Goal: Information Seeking & Learning: Check status

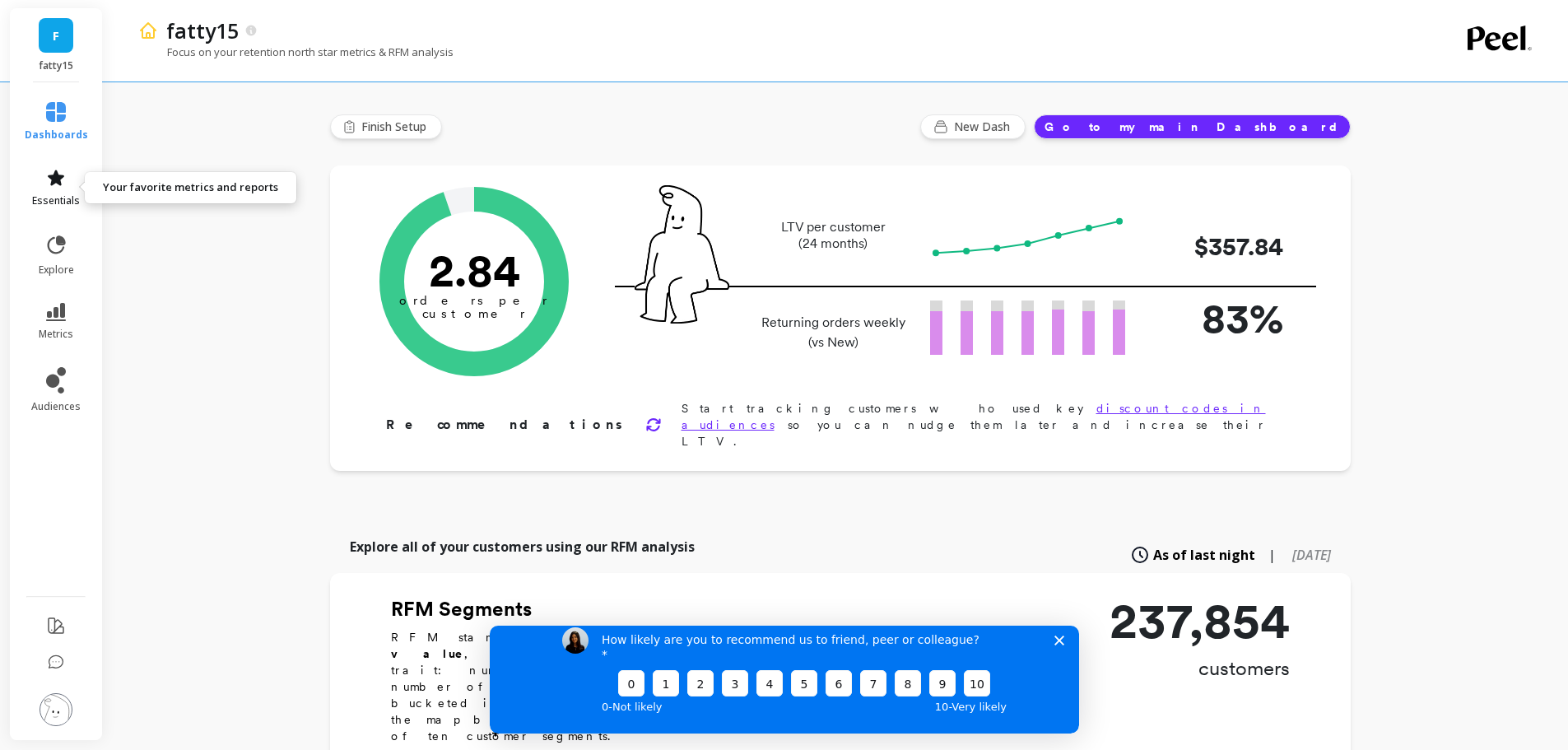
click at [58, 190] on link "essentials" at bounding box center [56, 187] width 63 height 40
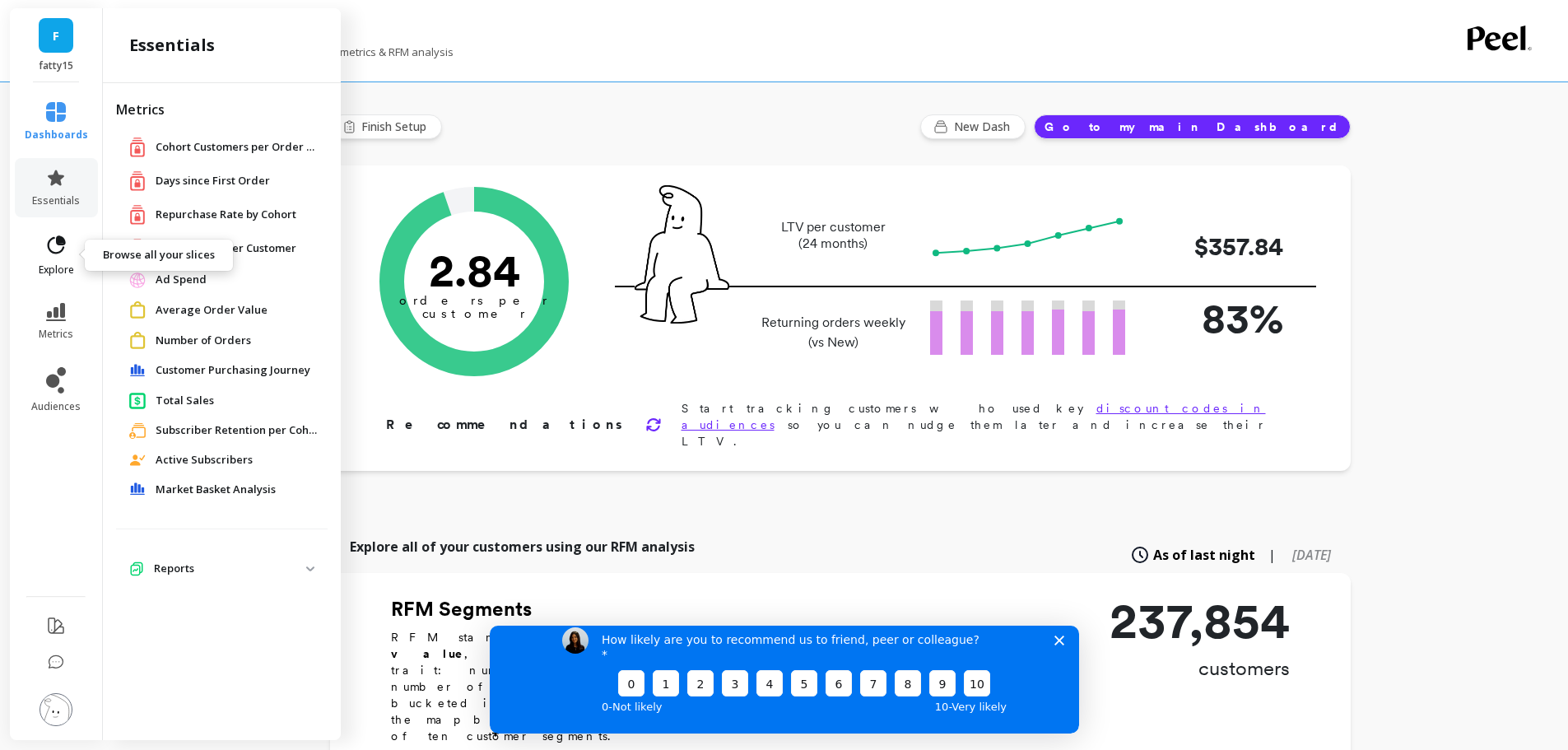
click at [48, 252] on icon at bounding box center [56, 246] width 23 height 23
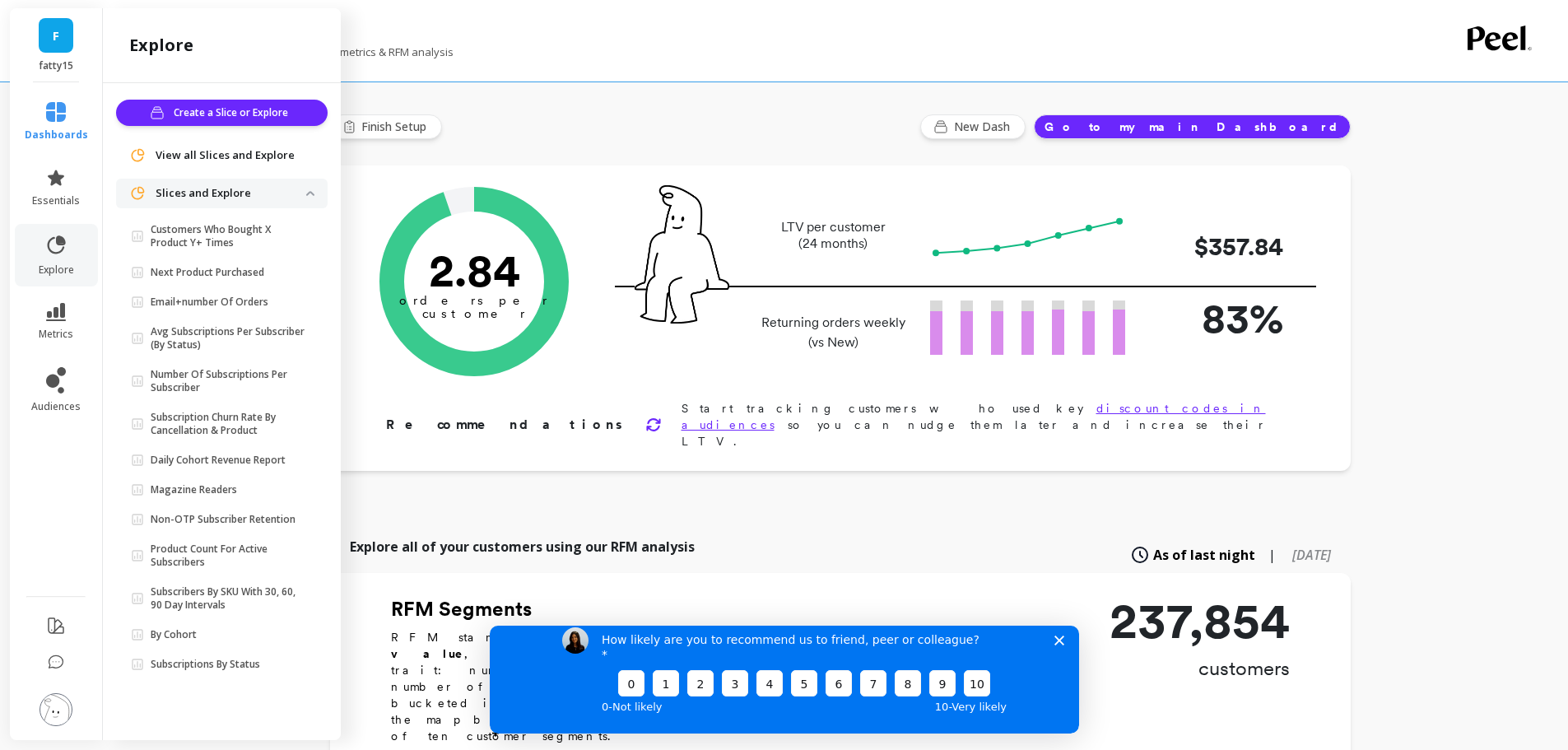
click at [207, 195] on p "Slices and Explore" at bounding box center [231, 194] width 150 height 16
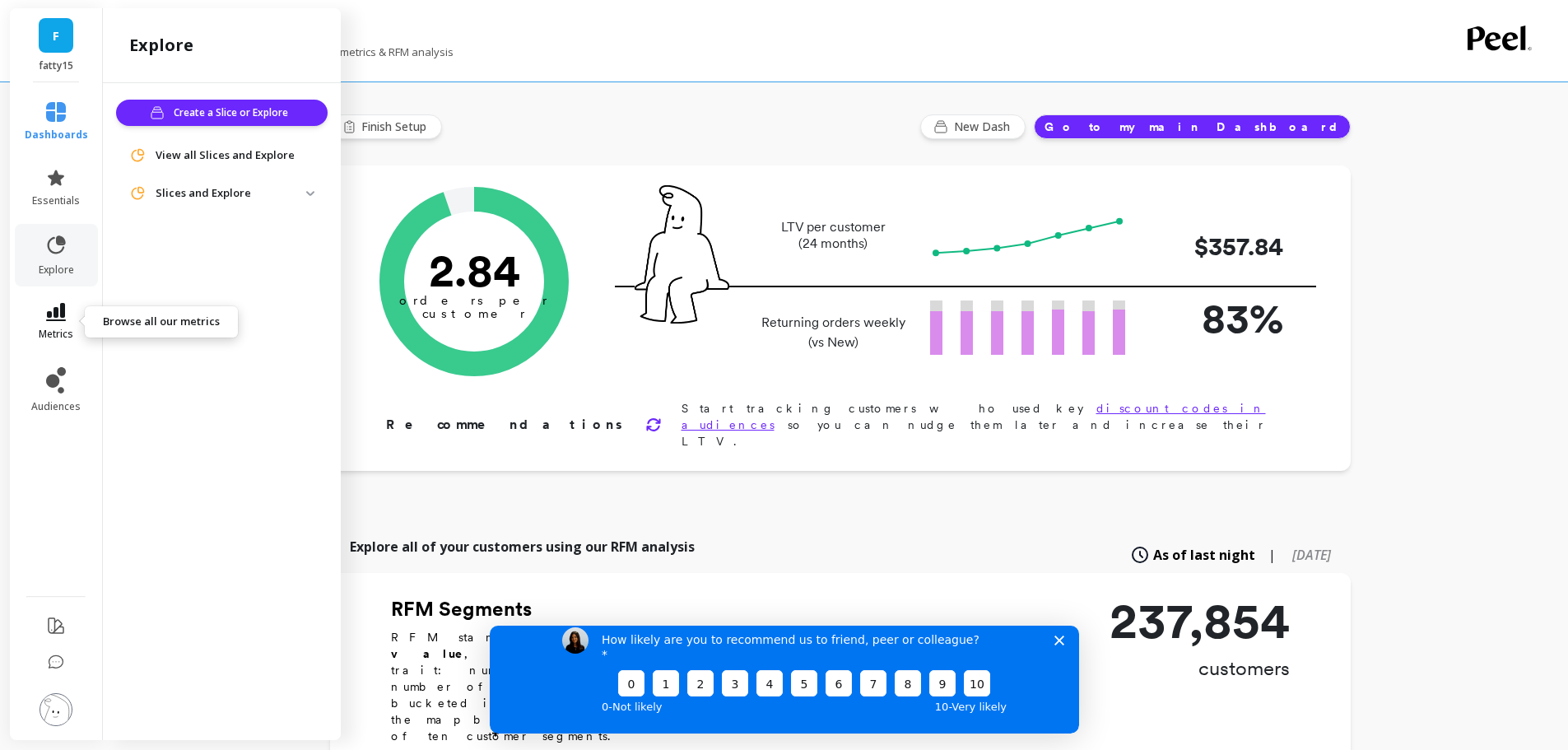
click at [56, 318] on icon at bounding box center [56, 312] width 20 height 18
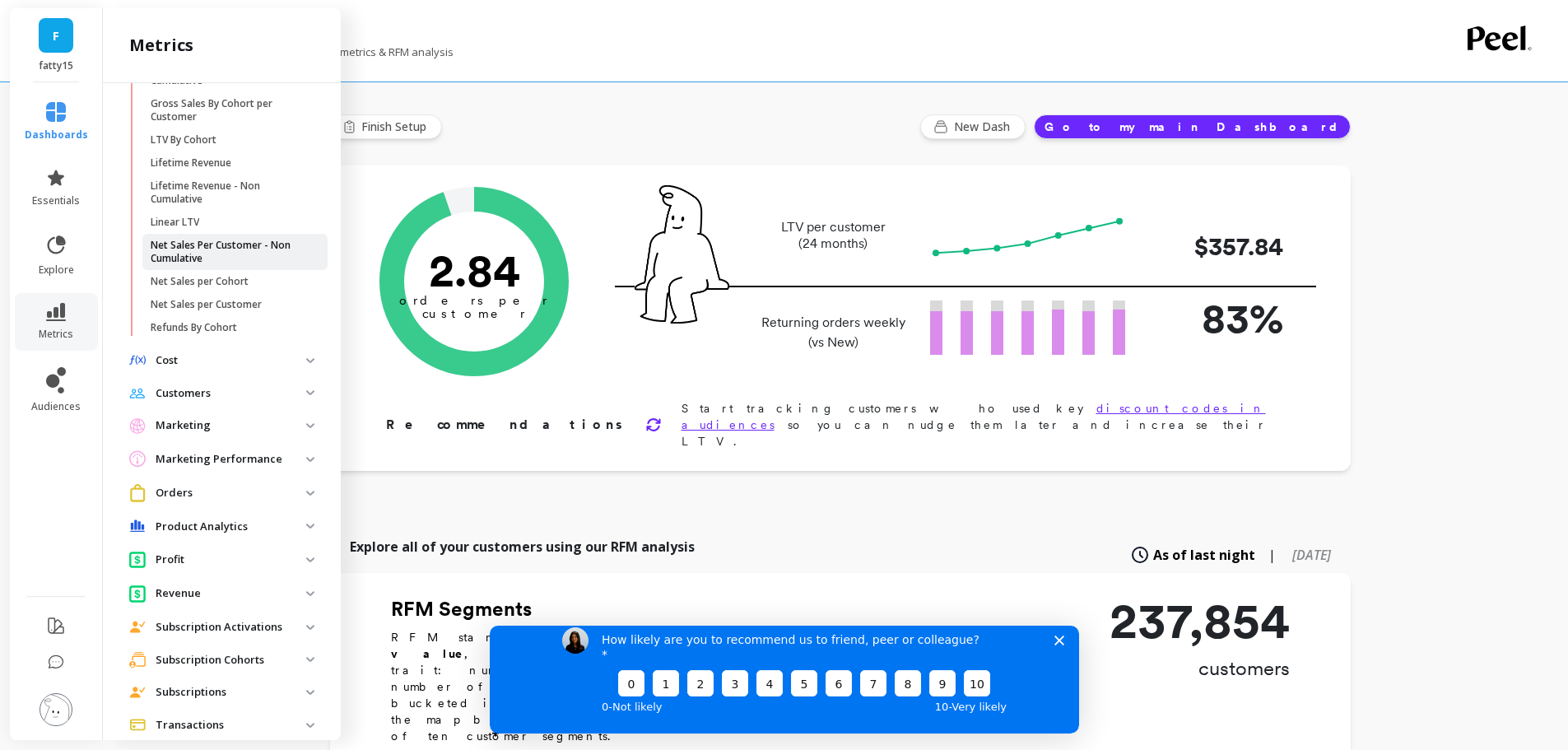
scroll to position [448, 0]
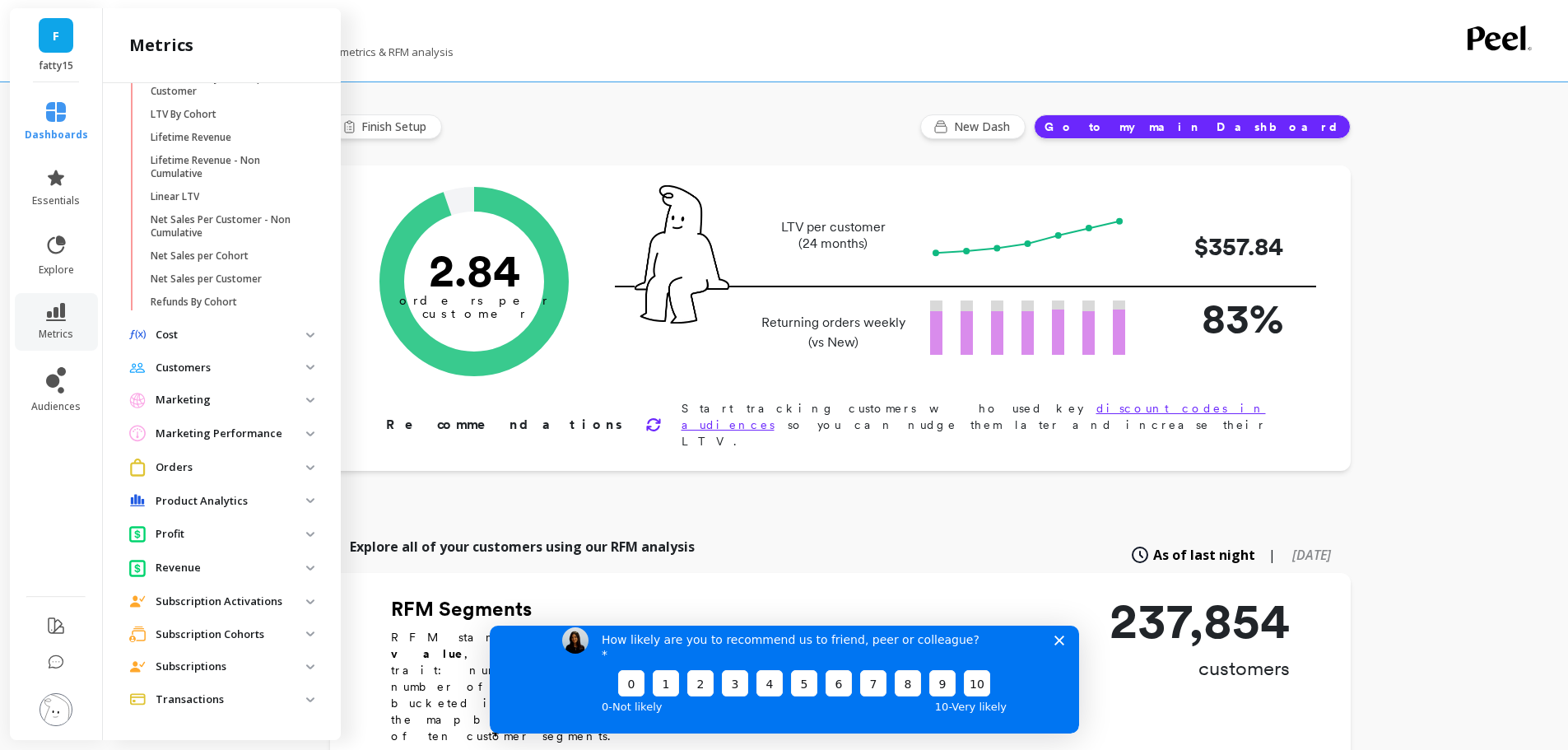
click at [230, 664] on p "Subscriptions" at bounding box center [231, 666] width 150 height 16
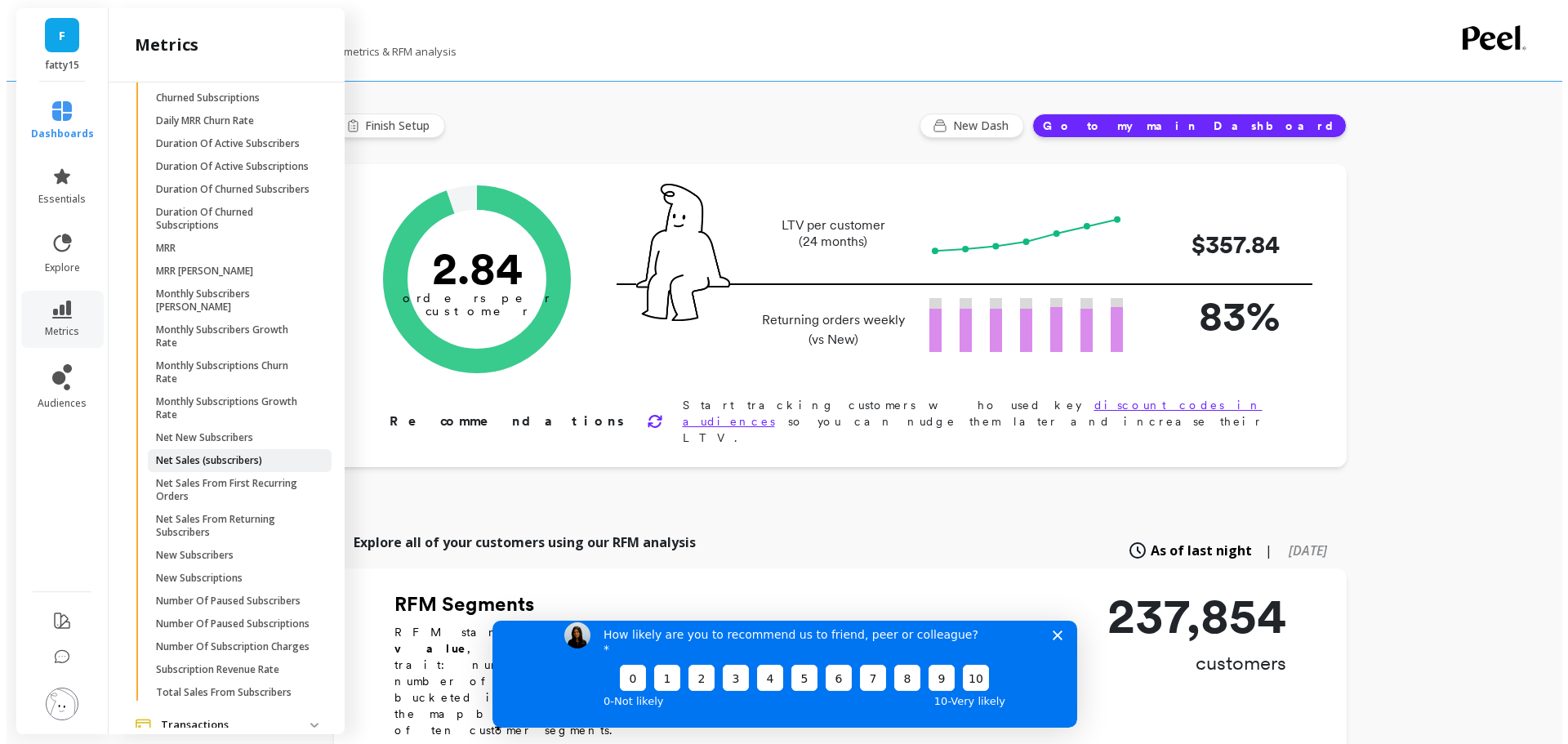
scroll to position [1141, 0]
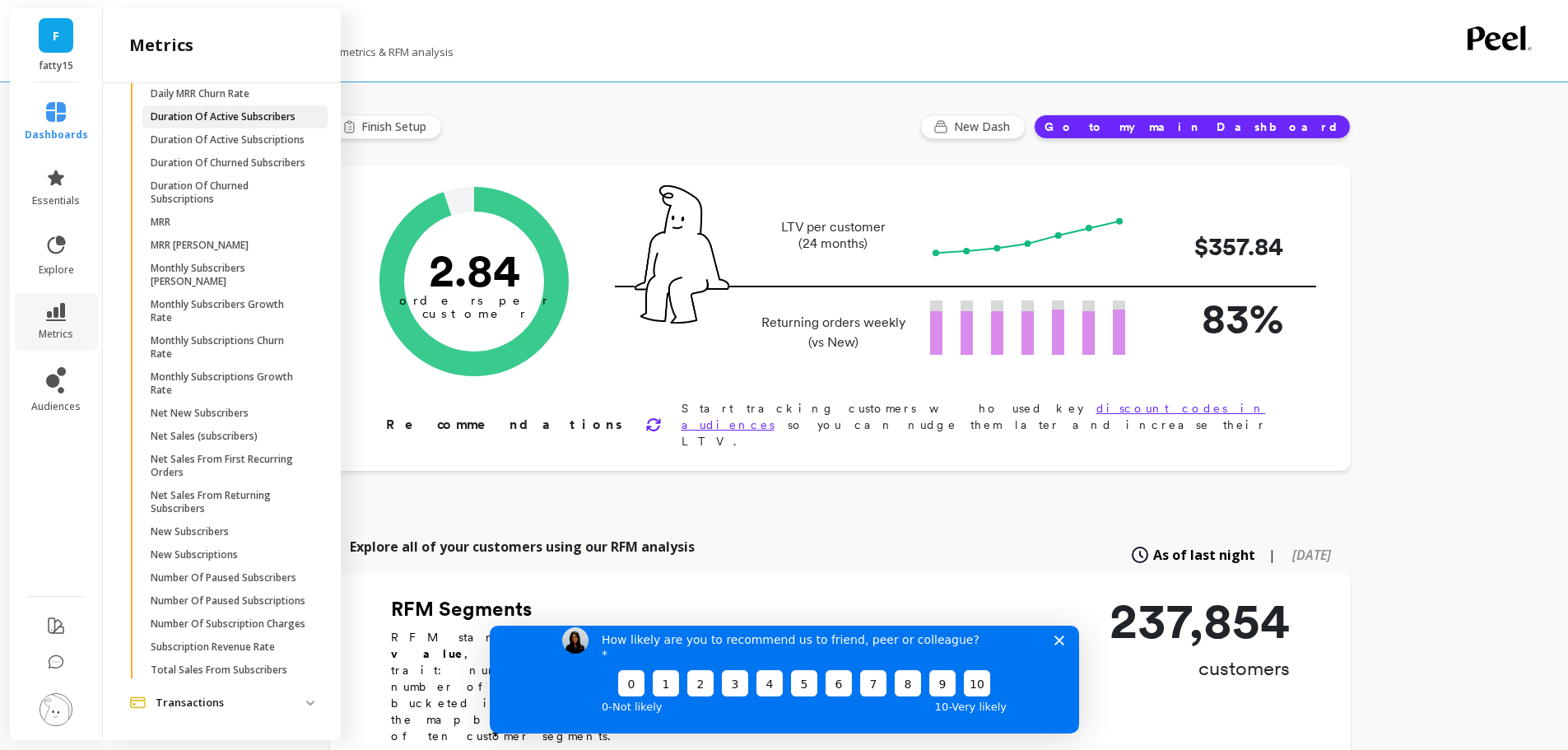
click at [206, 123] on p "Duration Of Active Subscribers" at bounding box center [222, 116] width 145 height 14
